Goal: Information Seeking & Learning: Check status

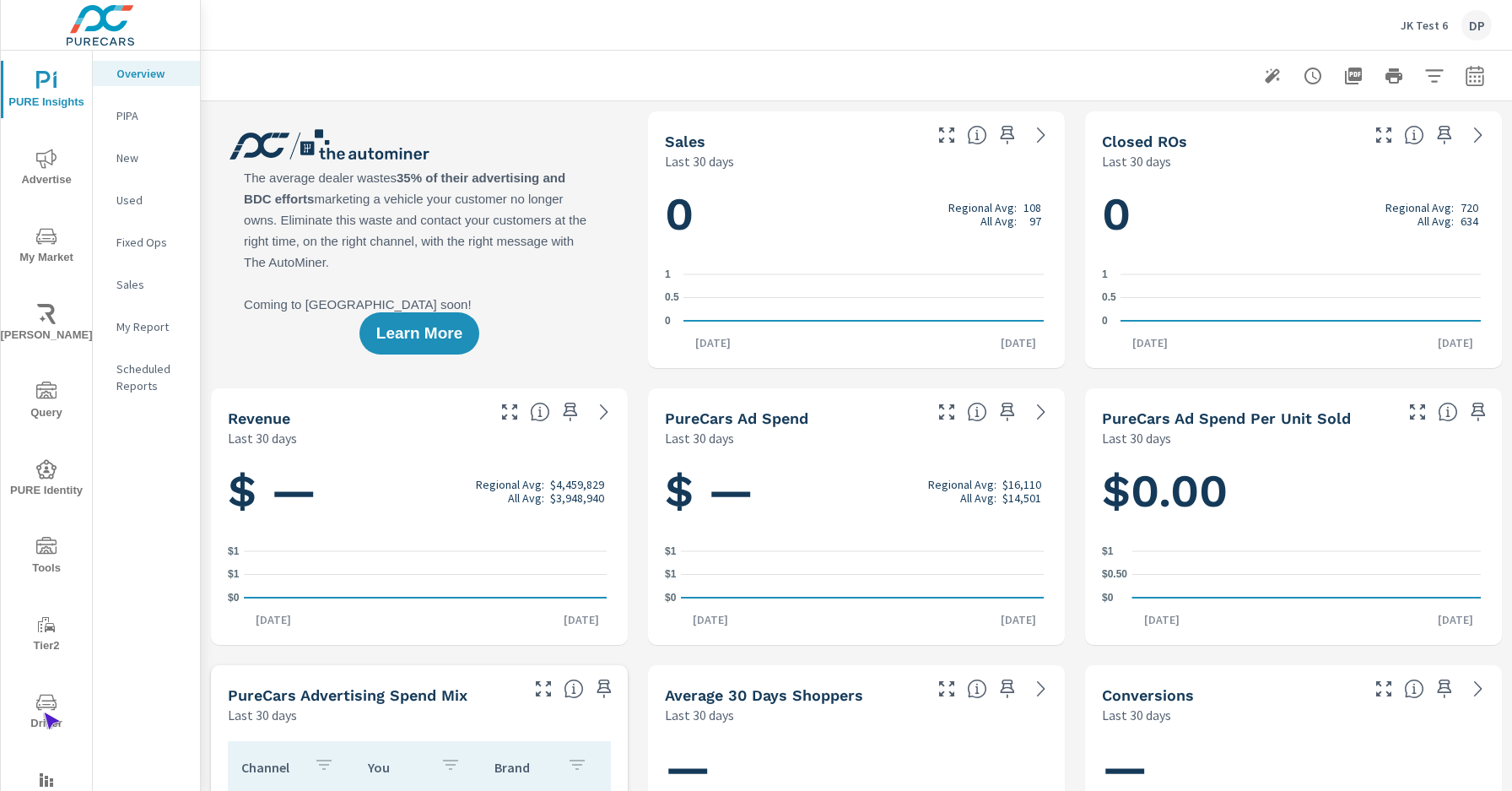
click at [43, 712] on span "Driver" at bounding box center [46, 713] width 81 height 42
